Goal: Find specific page/section: Find specific page/section

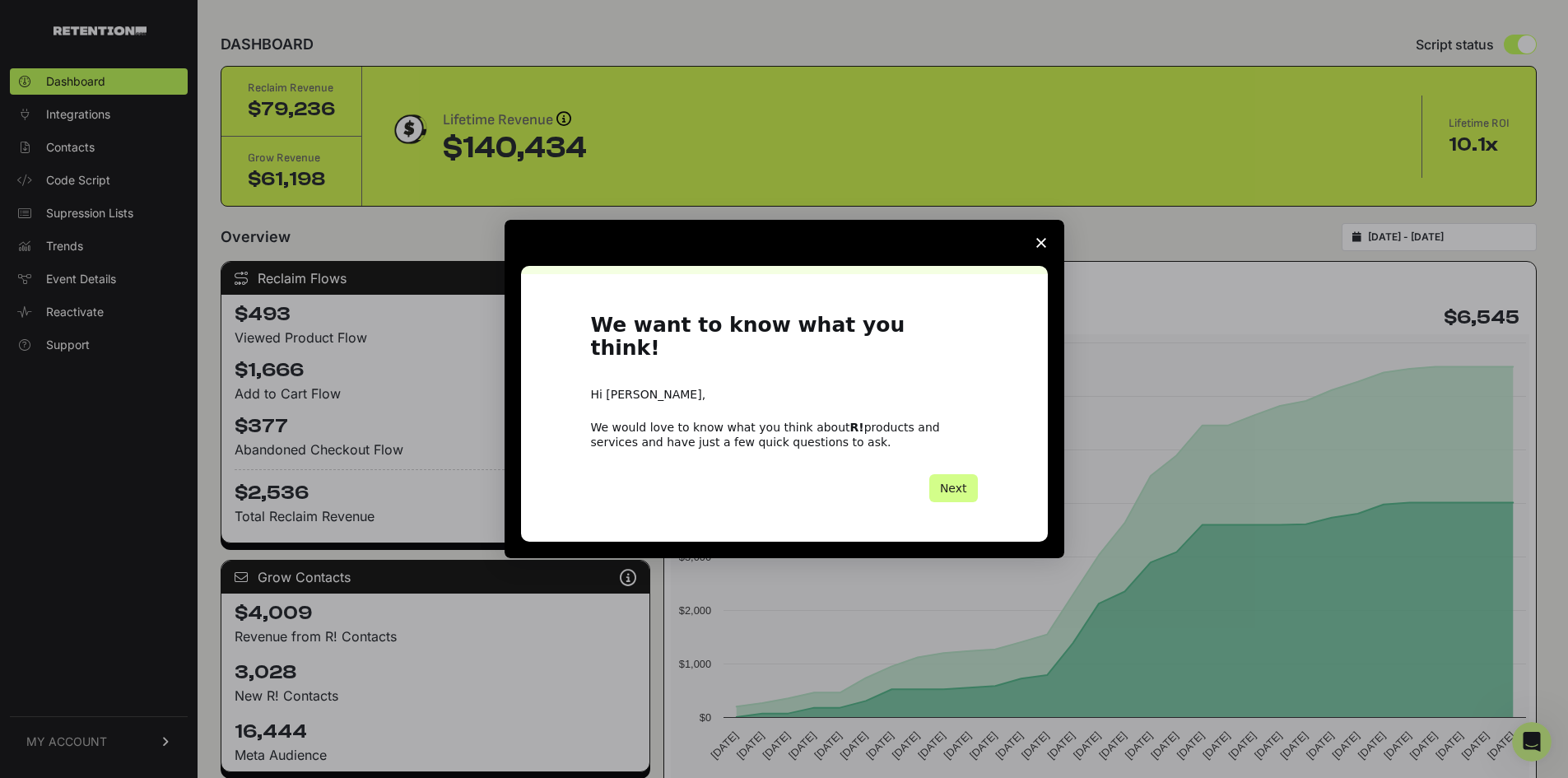
click at [1038, 248] on polygon "Close survey" at bounding box center [1041, 243] width 10 height 10
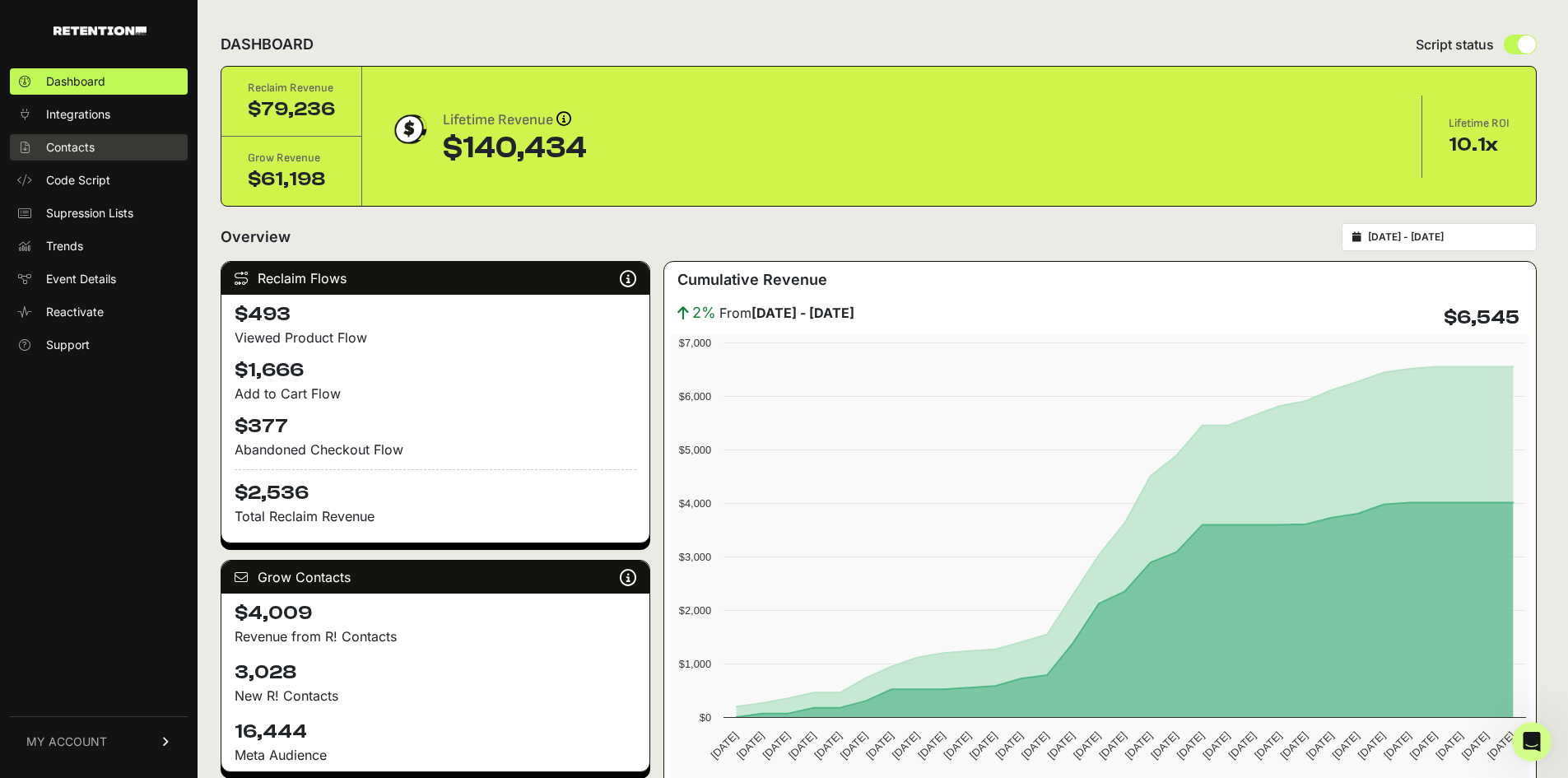
click at [69, 159] on link "Contacts" at bounding box center [98, 147] width 178 height 27
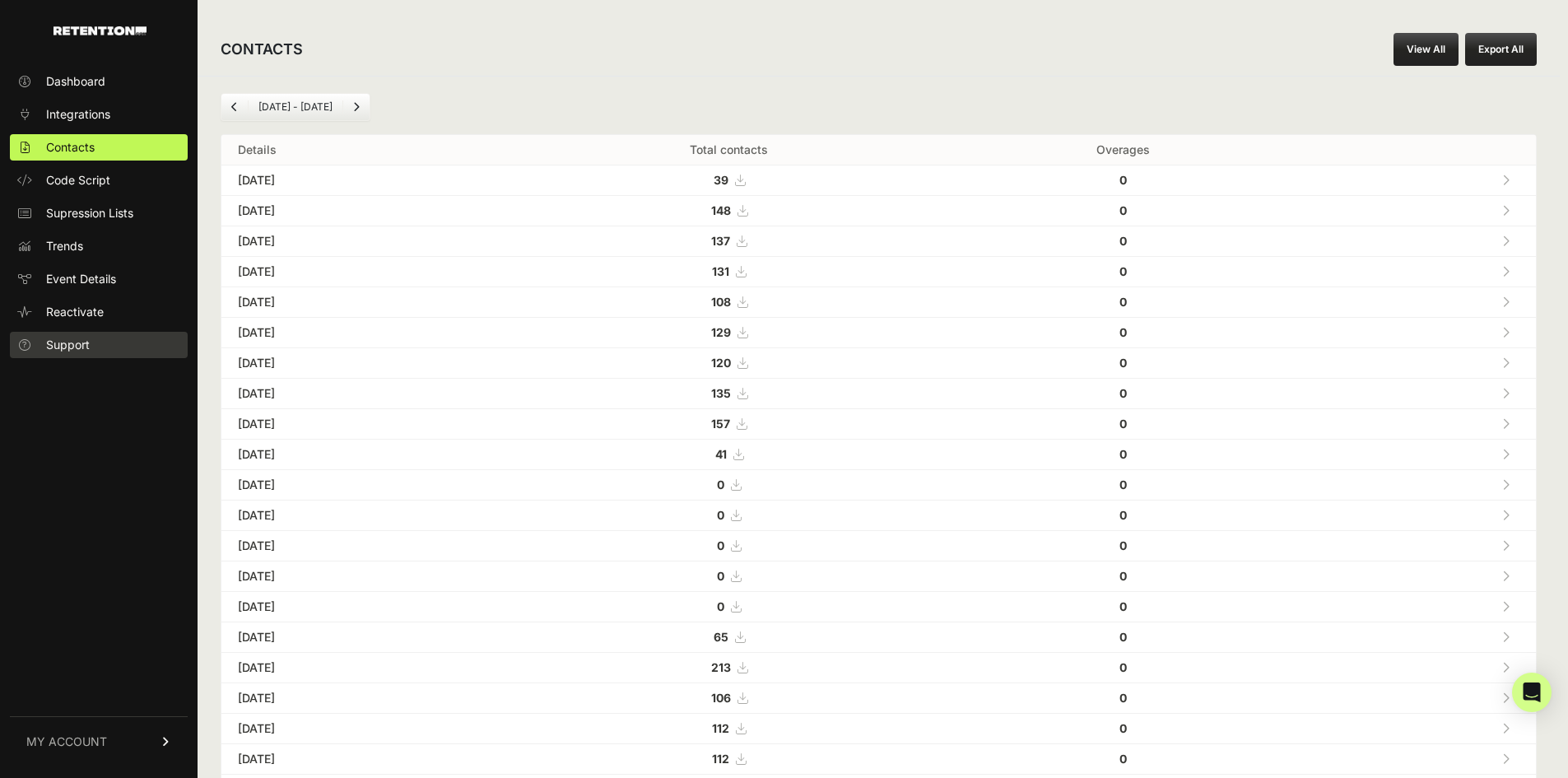
click at [62, 343] on span "Support" at bounding box center [68, 344] width 44 height 16
